Goal: Task Accomplishment & Management: Manage account settings

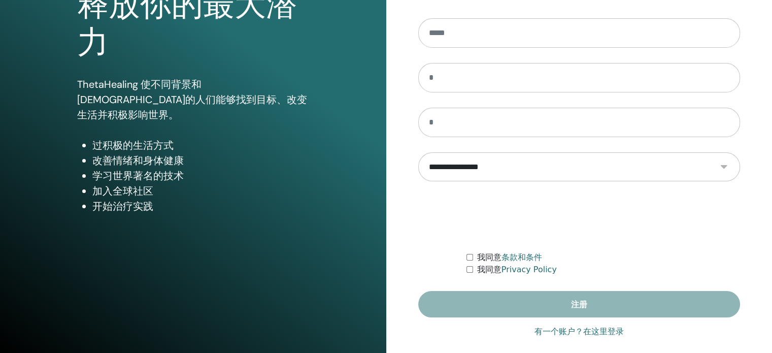
scroll to position [134, 0]
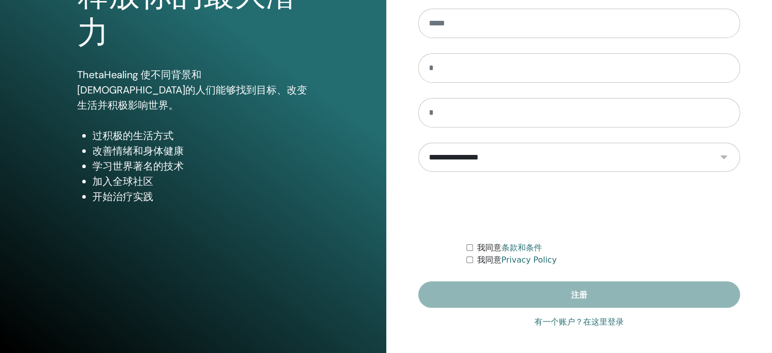
click at [558, 318] on link "有一个账户？在这里登录" at bounding box center [579, 322] width 89 height 12
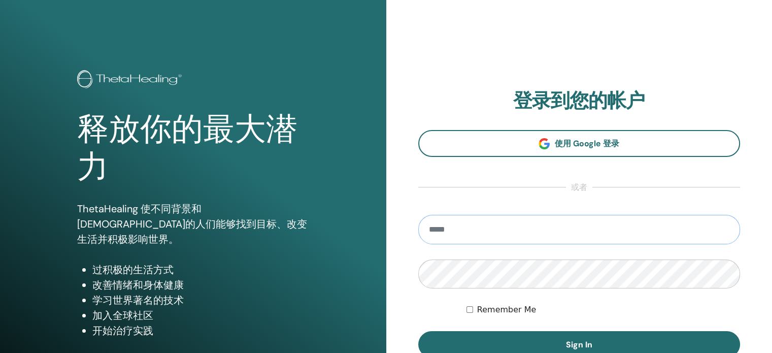
click at [451, 221] on input "email" at bounding box center [579, 229] width 322 height 29
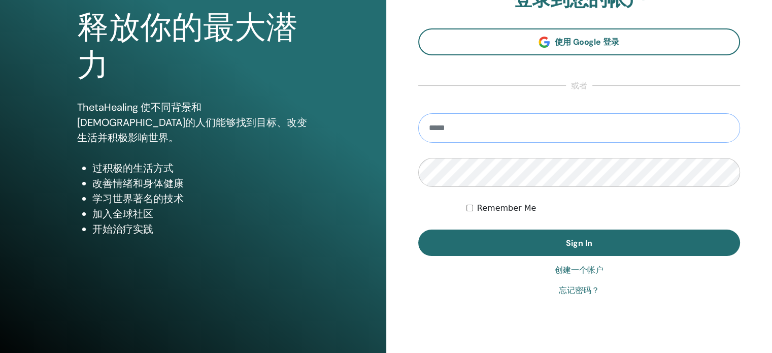
scroll to position [83, 0]
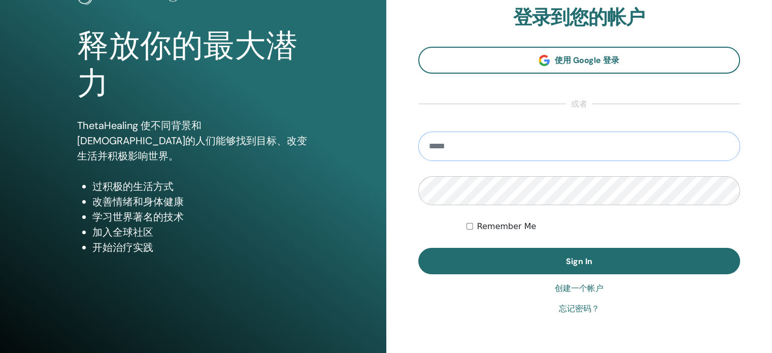
click at [462, 150] on input "email" at bounding box center [579, 146] width 322 height 29
click at [443, 146] on input "**********" at bounding box center [579, 146] width 322 height 29
type input "**********"
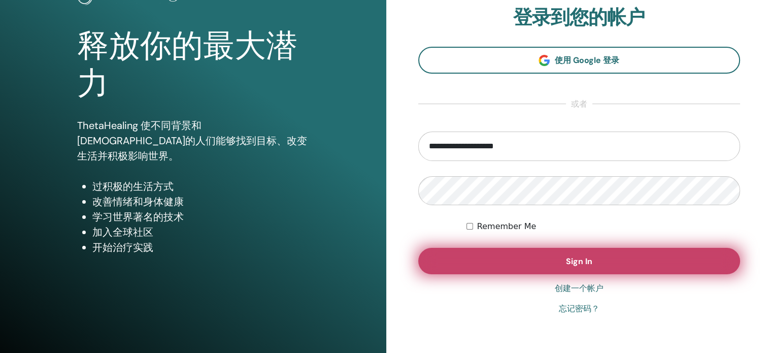
click at [562, 255] on button "Sign In" at bounding box center [579, 261] width 322 height 26
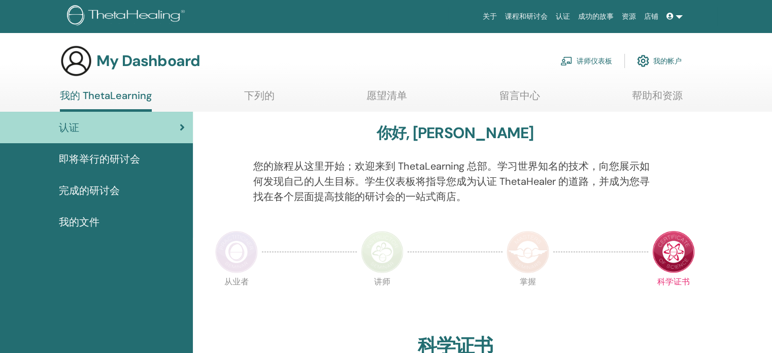
click at [590, 59] on link "讲师仪表板" at bounding box center [587, 61] width 52 height 22
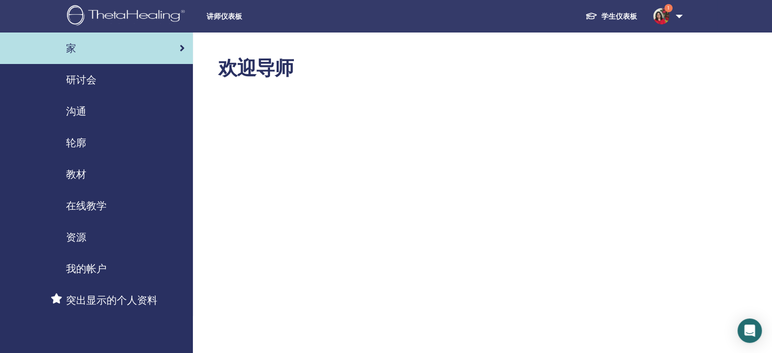
click at [87, 81] on span "研讨会" at bounding box center [81, 79] width 30 height 15
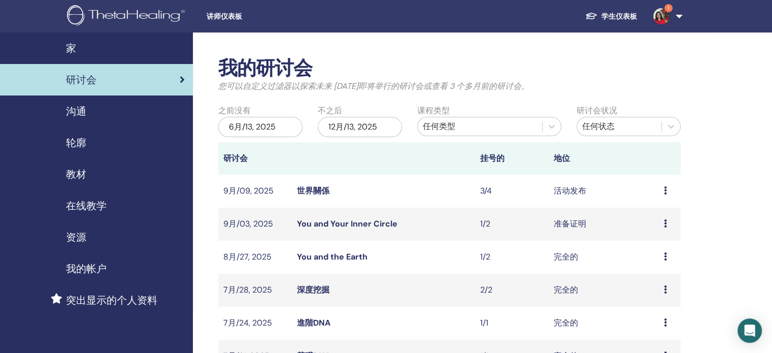
click at [667, 190] on div "预习 编辑 与会者 取消" at bounding box center [670, 191] width 12 height 12
click at [595, 187] on td "活动发布" at bounding box center [604, 191] width 110 height 33
click at [667, 188] on div "预习 编辑 与会者 取消" at bounding box center [670, 191] width 12 height 12
click at [318, 194] on link "世界關係" at bounding box center [313, 190] width 32 height 11
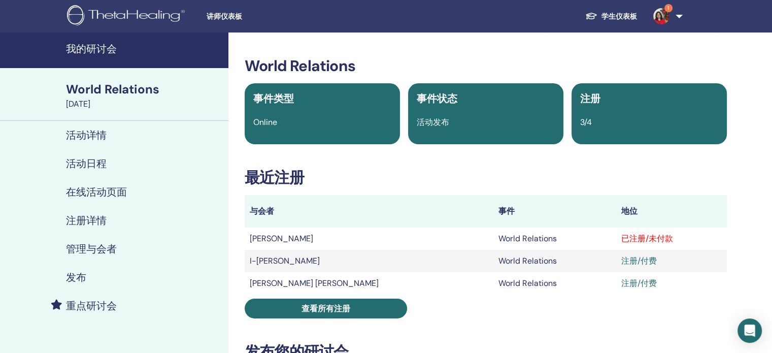
click at [636, 240] on div "已注册/未付款" at bounding box center [671, 239] width 101 height 12
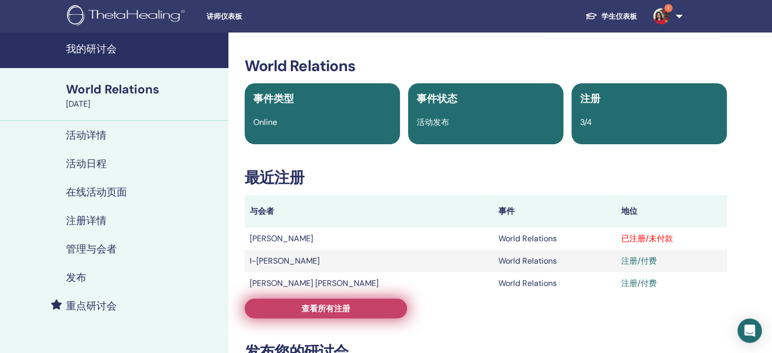
click at [351, 317] on link "查看所有注册" at bounding box center [326, 309] width 162 height 20
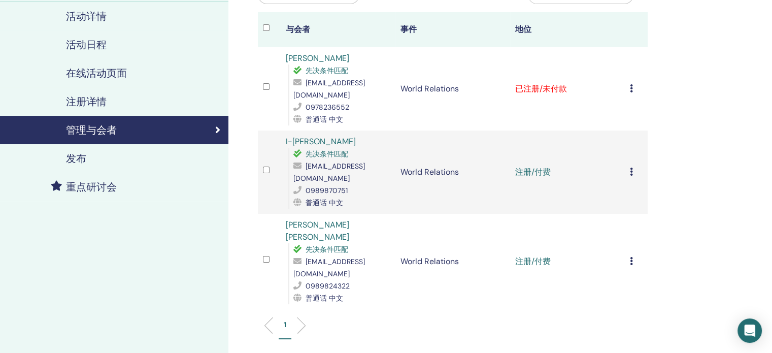
scroll to position [102, 0]
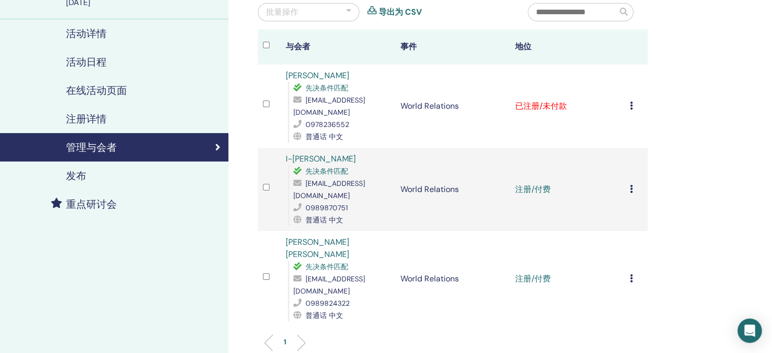
click at [629, 97] on td "取消注册 不自动认证 标记为已付费 标记为未付款 标记为缺席 完成并认证 下载证书" at bounding box center [636, 105] width 23 height 83
click at [634, 100] on div "取消注册 不自动认证 标记为已付费 标记为未付款 标记为缺席 完成并认证 下载证书" at bounding box center [636, 106] width 13 height 12
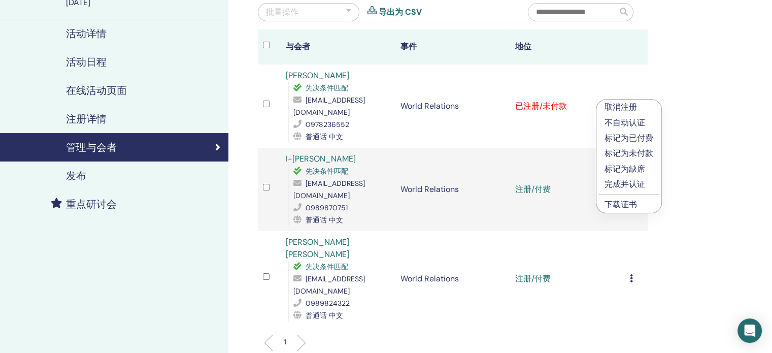
click at [635, 185] on p "完成并认证" at bounding box center [629, 184] width 49 height 12
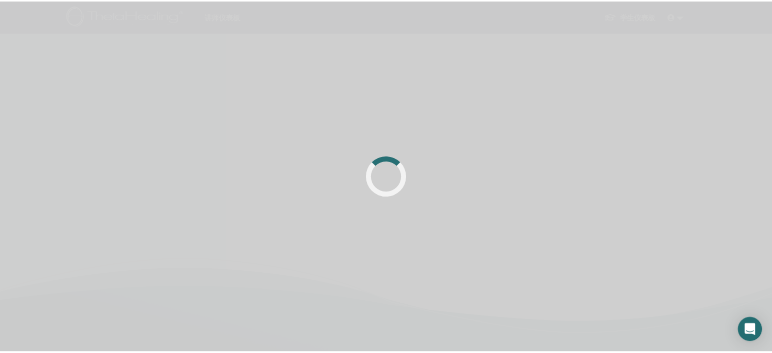
scroll to position [102, 0]
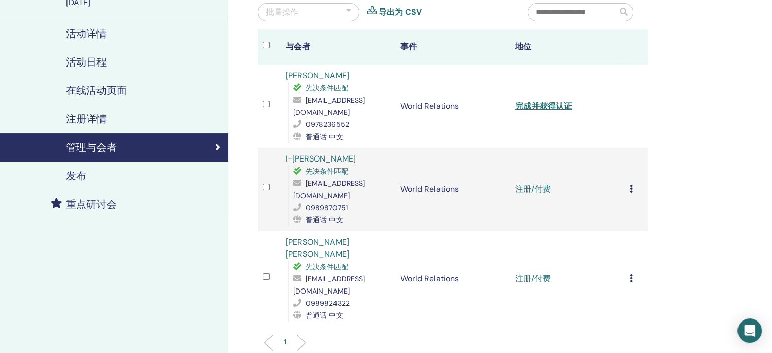
click at [633, 185] on icon at bounding box center [631, 189] width 3 height 8
click at [646, 257] on p "完成并认证" at bounding box center [627, 258] width 49 height 12
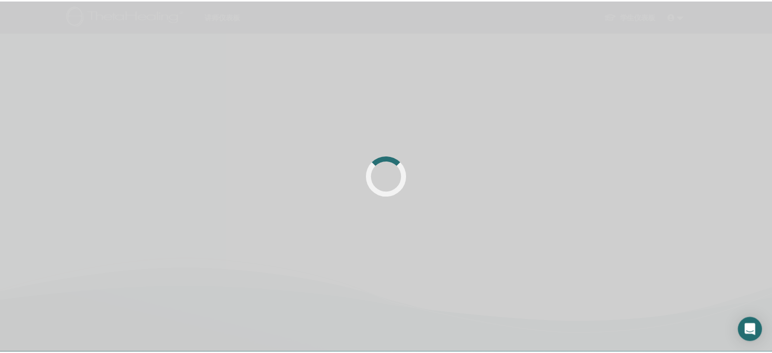
scroll to position [102, 0]
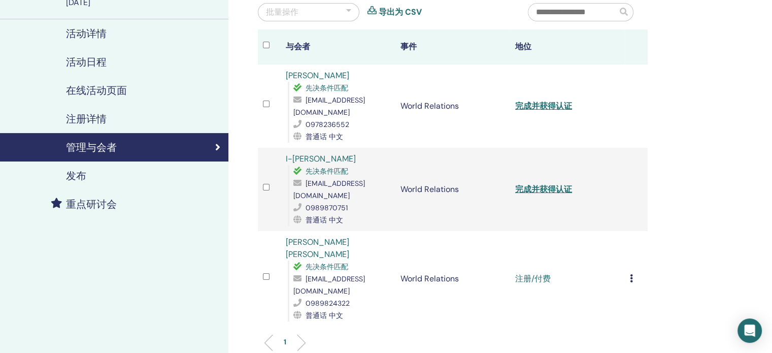
click at [633, 273] on div "取消注册 不自动认证 标记为已付费 标记为未付款 标记为缺席 完成并认证 下载证书" at bounding box center [636, 279] width 13 height 12
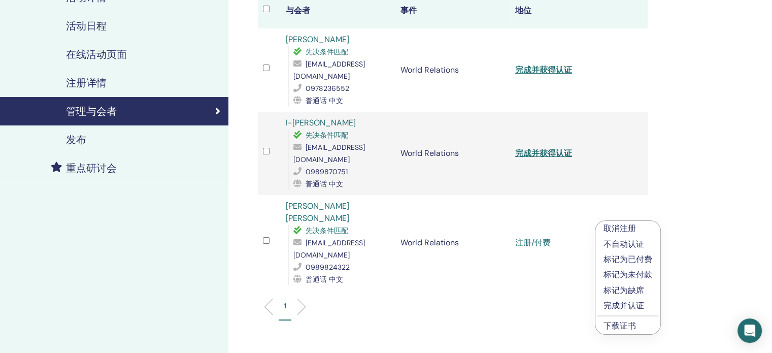
scroll to position [152, 0]
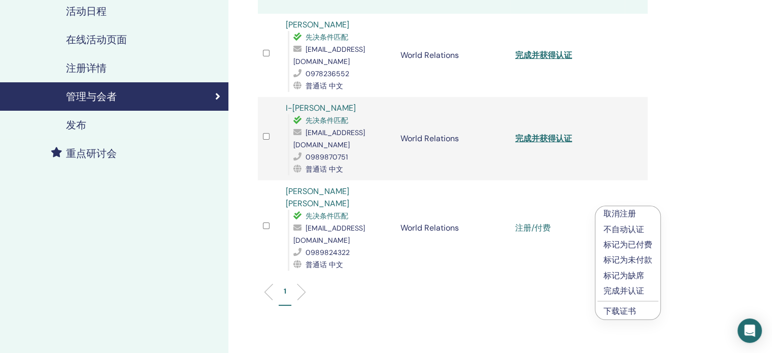
click at [633, 290] on p "完成并认证" at bounding box center [628, 291] width 49 height 12
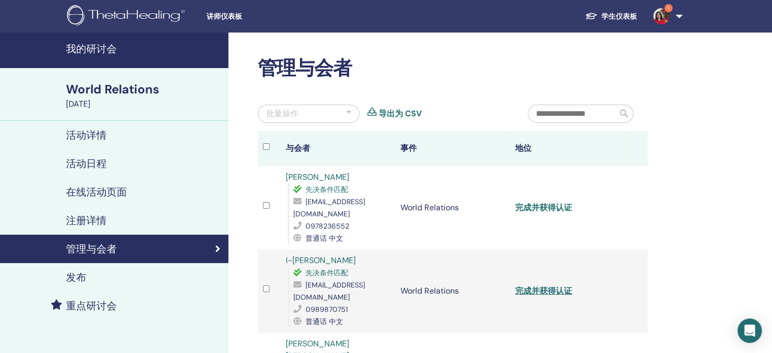
click at [549, 202] on link "完成并获得认证" at bounding box center [543, 207] width 57 height 11
click at [538, 285] on link "完成并获得认证" at bounding box center [543, 290] width 57 height 11
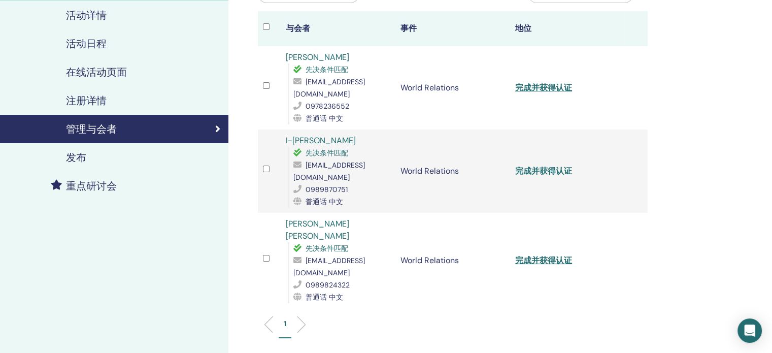
scroll to position [152, 0]
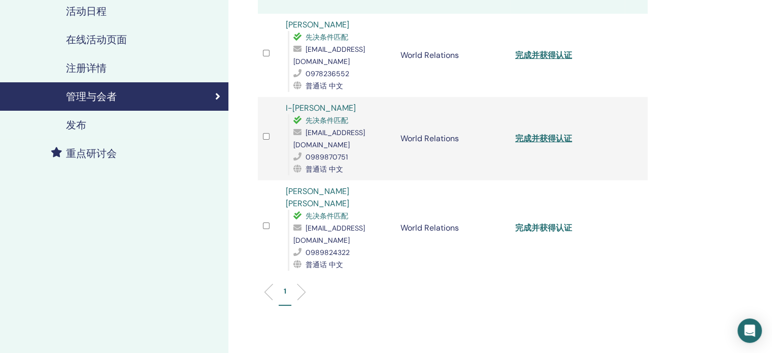
click at [543, 222] on link "完成并获得认证" at bounding box center [543, 227] width 57 height 11
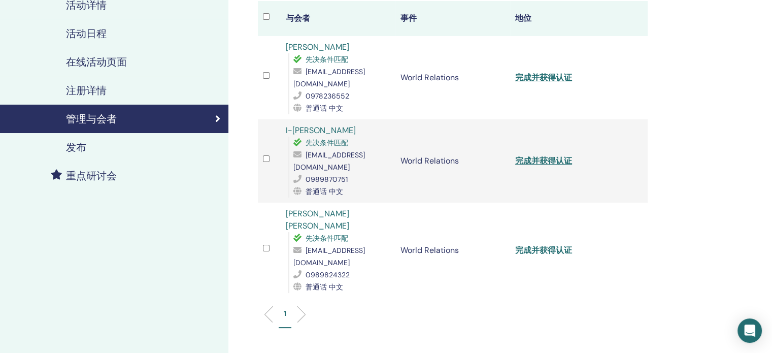
scroll to position [0, 0]
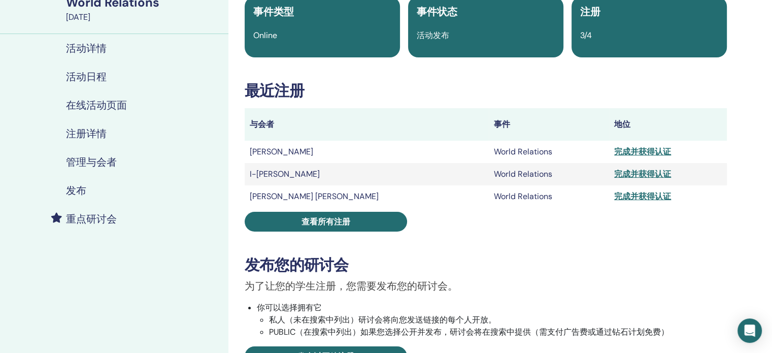
scroll to position [102, 0]
